Goal: Check status: Check status

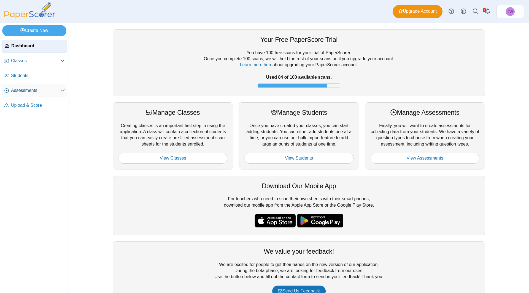
click at [26, 90] on span "Assessments" at bounding box center [35, 91] width 49 height 6
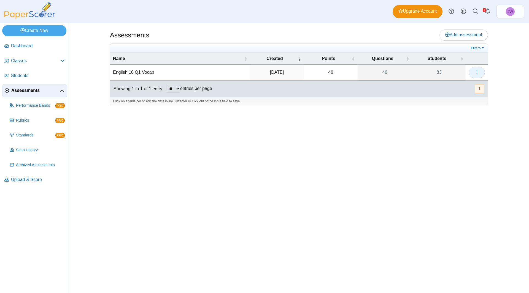
click at [478, 71] on icon "button" at bounding box center [477, 72] width 4 height 4
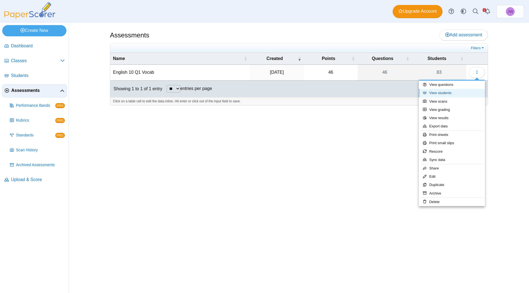
click at [455, 93] on link "View students" at bounding box center [452, 93] width 66 height 8
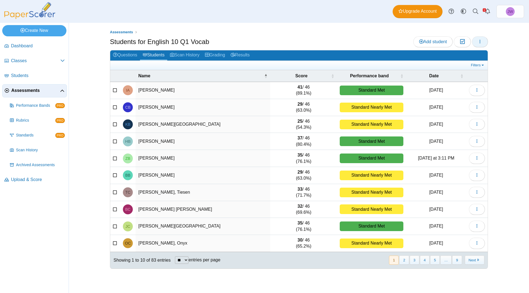
click at [480, 44] on button "button" at bounding box center [480, 41] width 16 height 11
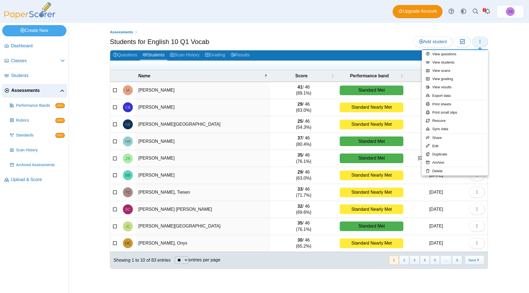
click at [477, 42] on button "button" at bounding box center [480, 41] width 16 height 11
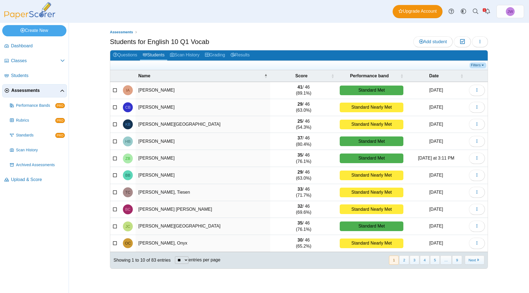
click at [478, 66] on link "Filters" at bounding box center [477, 66] width 17 height 6
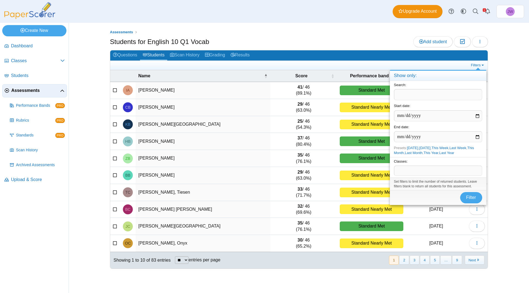
click at [423, 171] on span at bounding box center [438, 170] width 88 height 9
click at [469, 199] on span "Filter" at bounding box center [471, 197] width 10 height 5
